Goal: Transaction & Acquisition: Purchase product/service

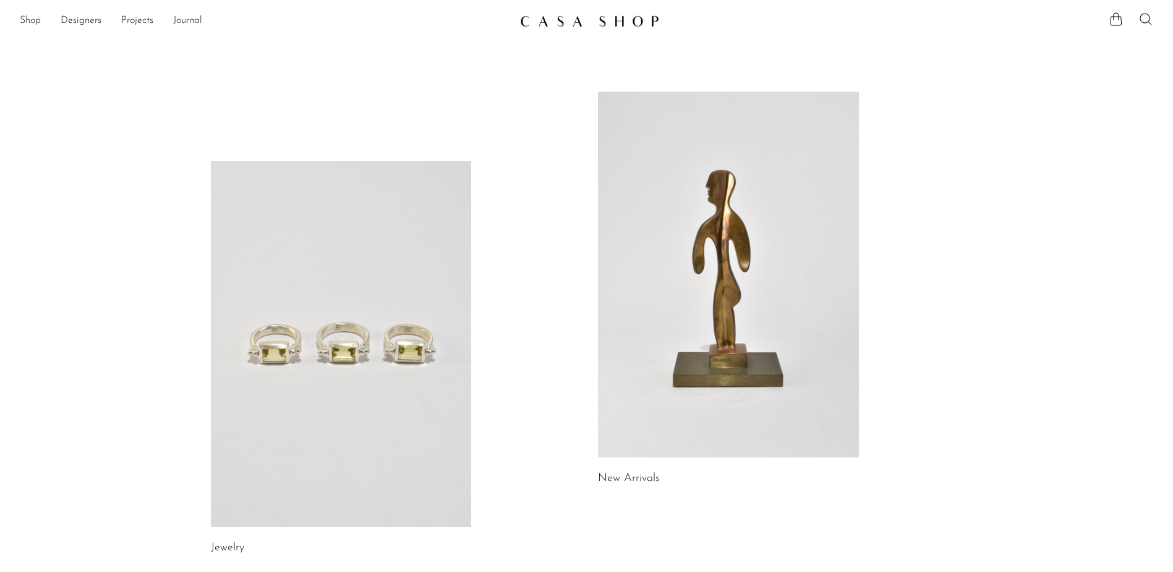
click at [1147, 24] on icon at bounding box center [1146, 19] width 15 height 15
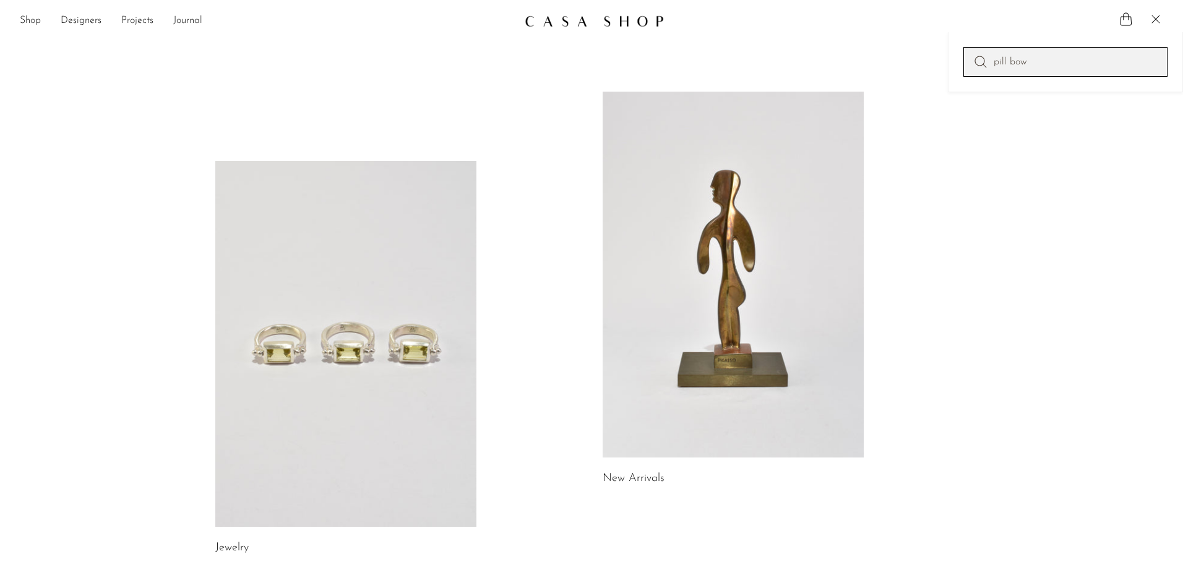
type input "pill bow"
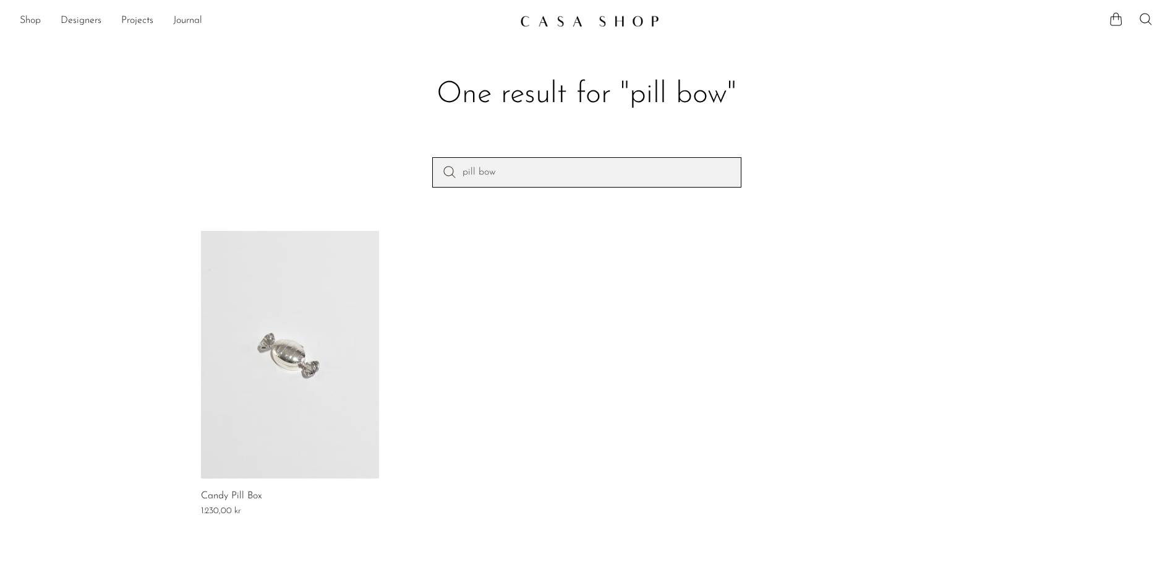
click at [504, 164] on input "pill bow" at bounding box center [586, 172] width 309 height 30
type input "pill box"
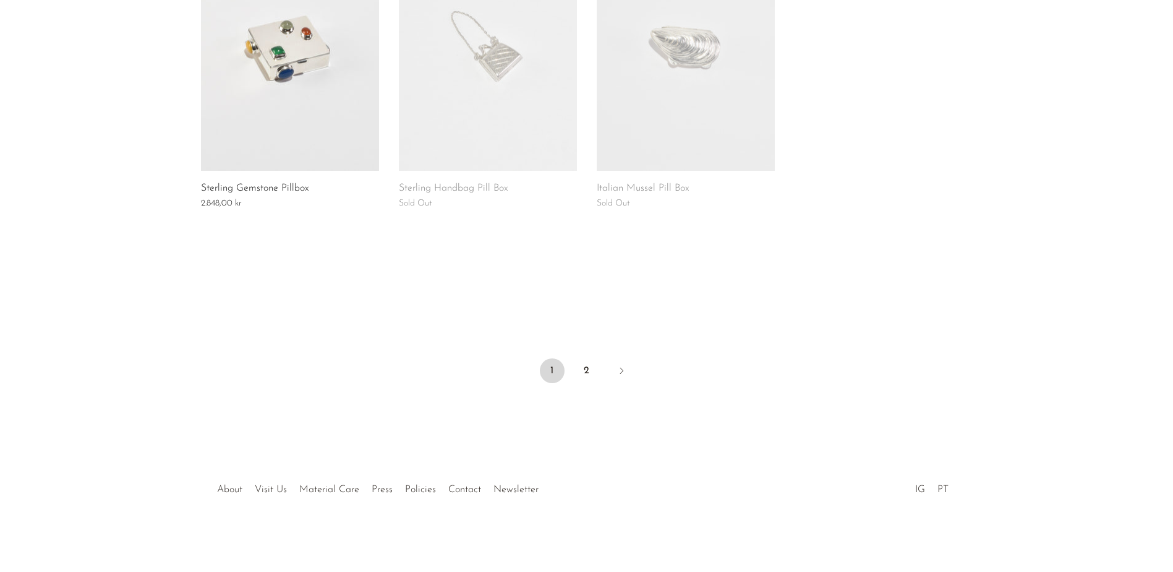
scroll to position [901, 0]
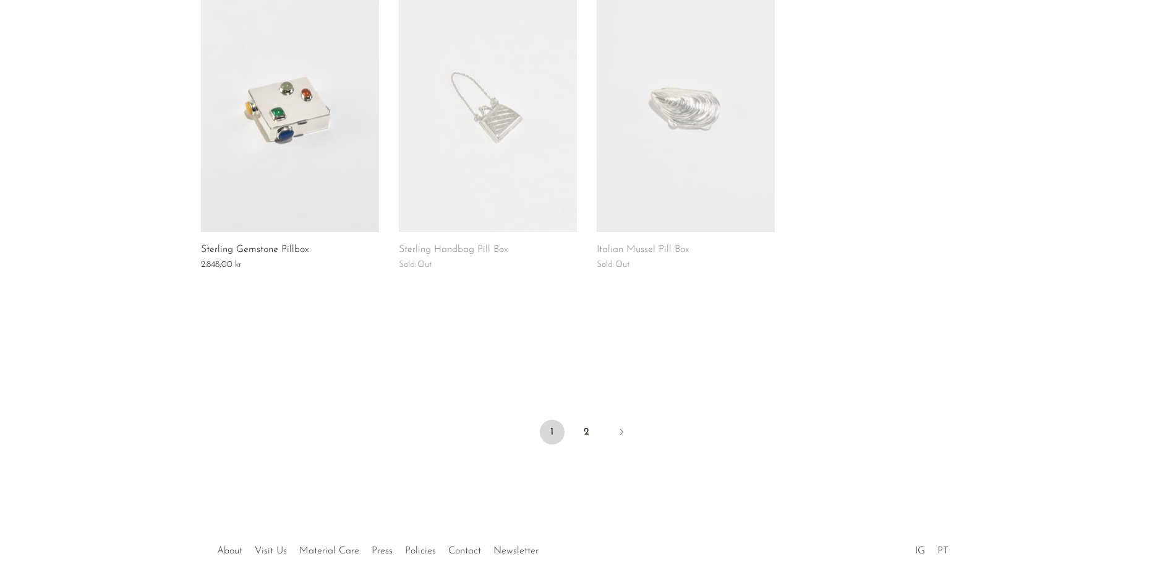
click at [285, 165] on link at bounding box center [290, 108] width 178 height 247
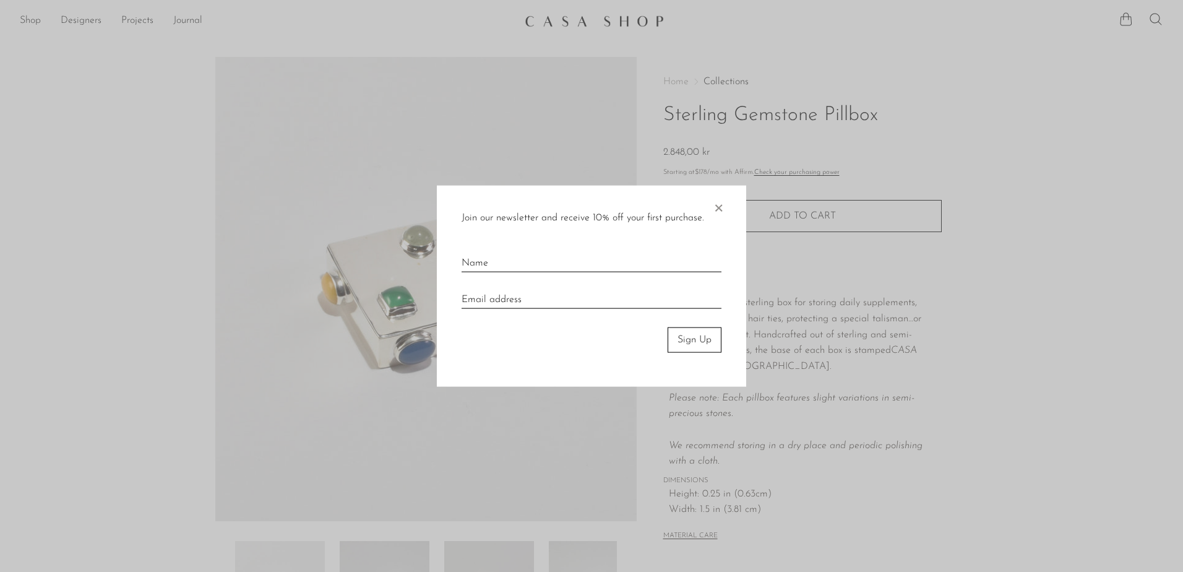
click at [720, 207] on span "×" at bounding box center [718, 206] width 12 height 40
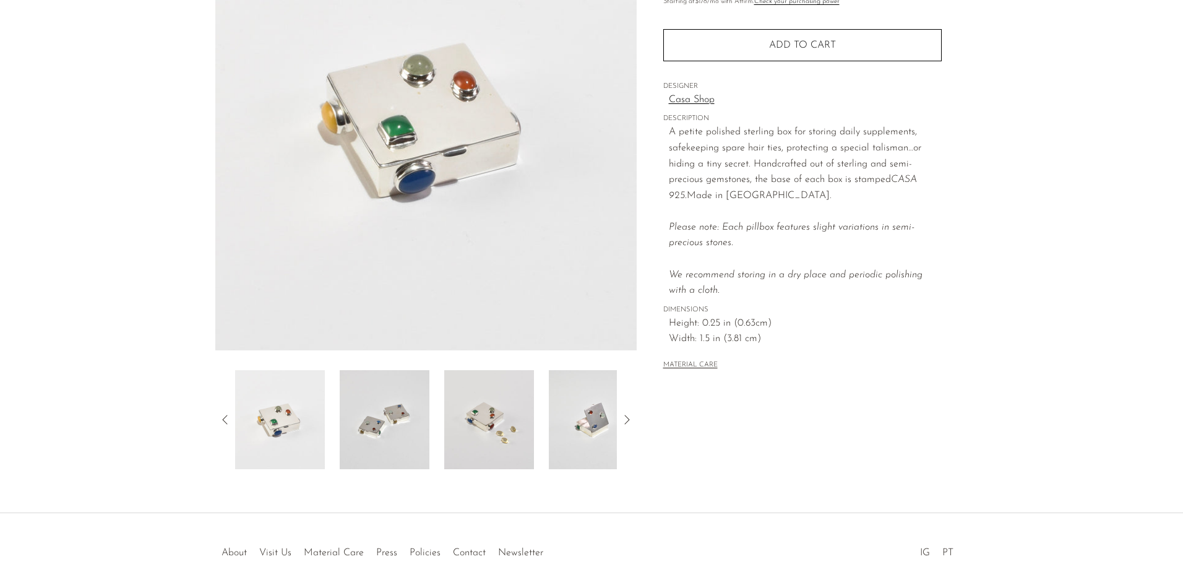
scroll to position [234, 0]
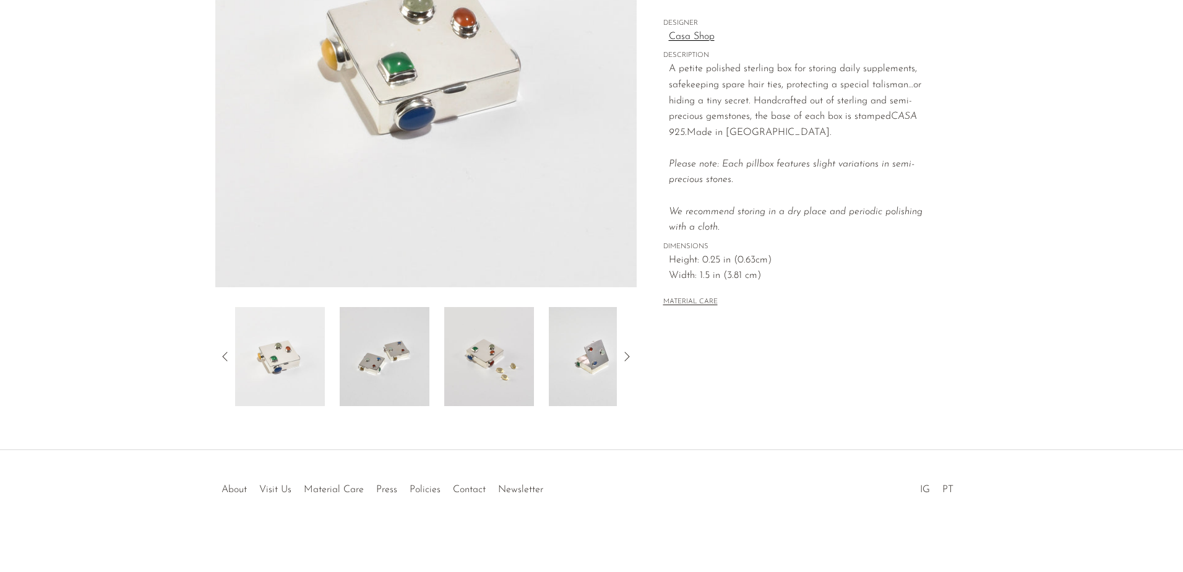
click at [635, 353] on div at bounding box center [425, 356] width 421 height 99
click at [627, 353] on icon at bounding box center [626, 356] width 15 height 15
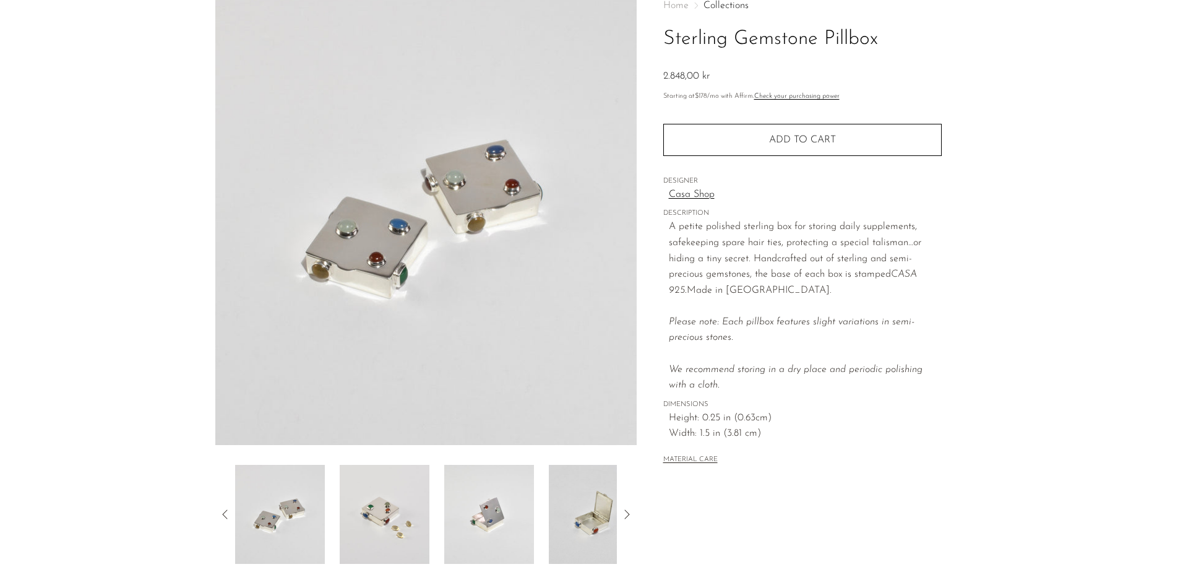
scroll to position [75, 0]
click at [220, 516] on icon at bounding box center [225, 515] width 15 height 15
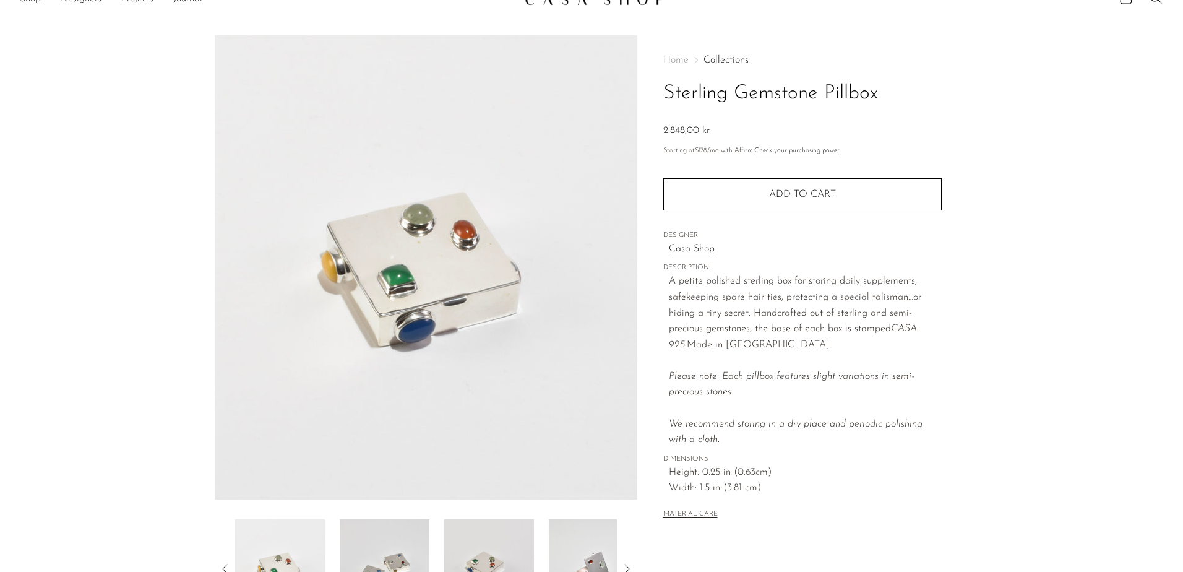
scroll to position [19, 0]
